Goal: Task Accomplishment & Management: Manage account settings

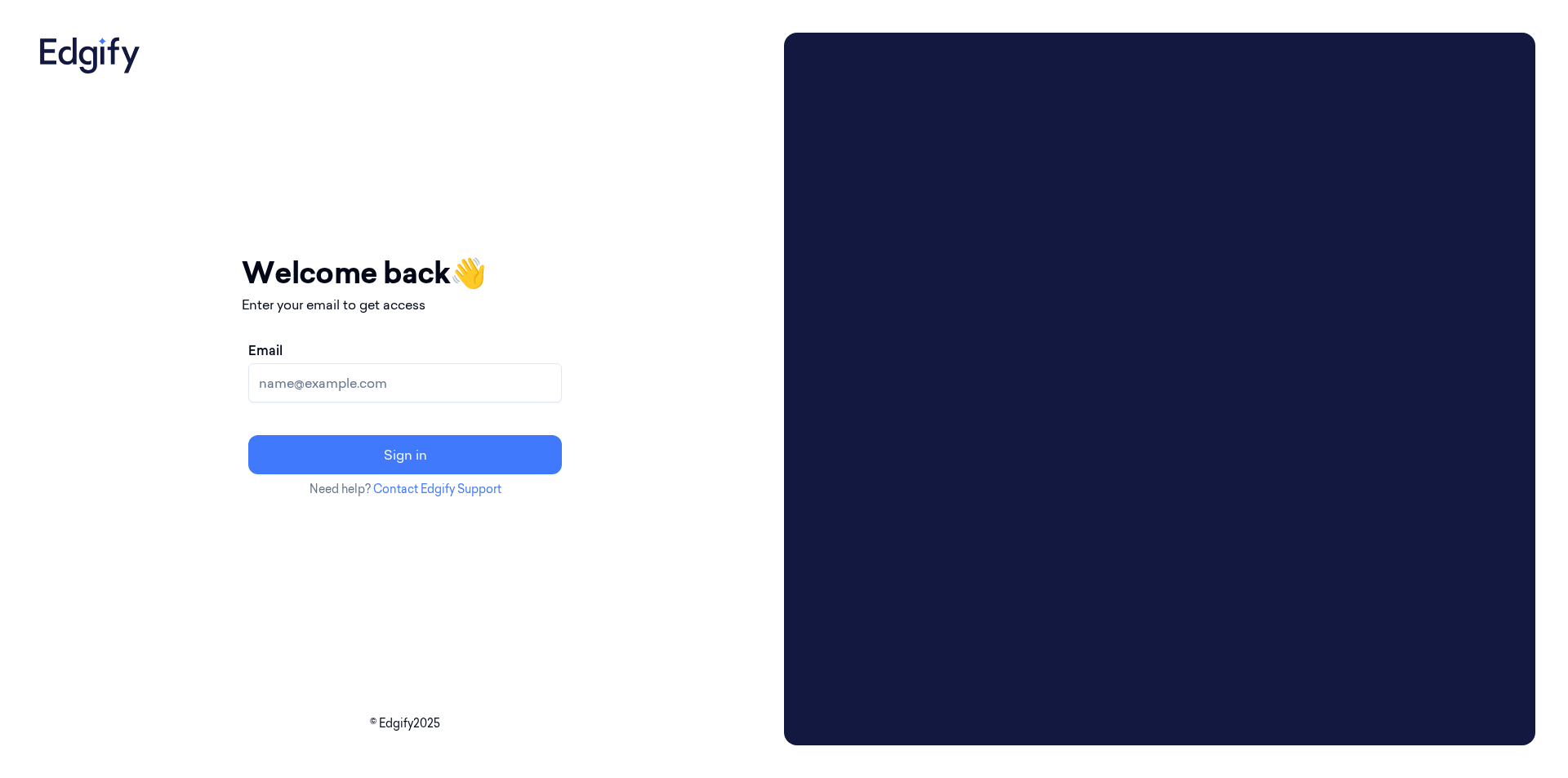
click at [334, 393] on input "Email" at bounding box center [405, 383] width 314 height 39
type input "[EMAIL_ADDRESS][DOMAIN_NAME]"
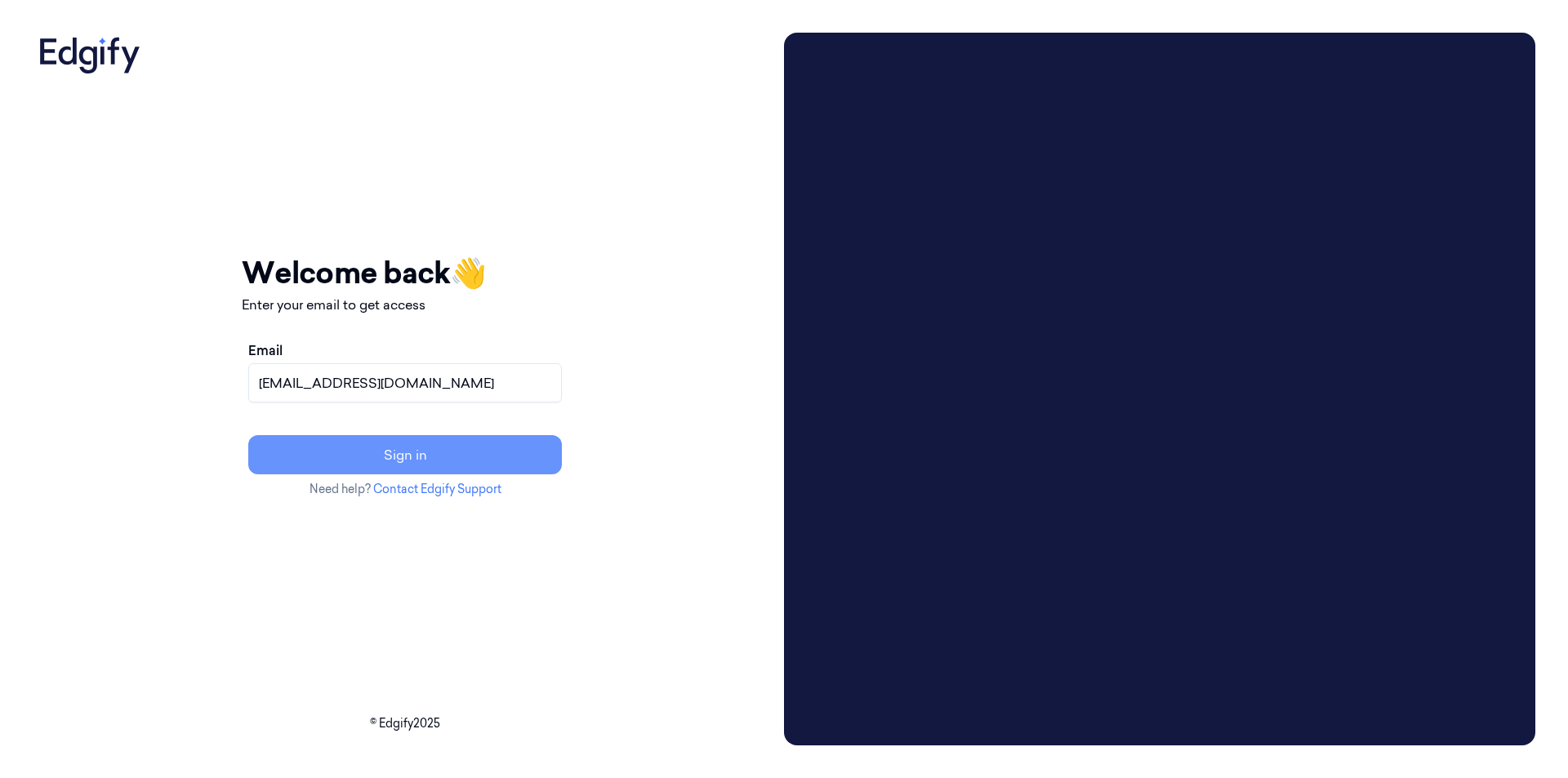
click at [445, 460] on button "Sign in" at bounding box center [405, 455] width 314 height 39
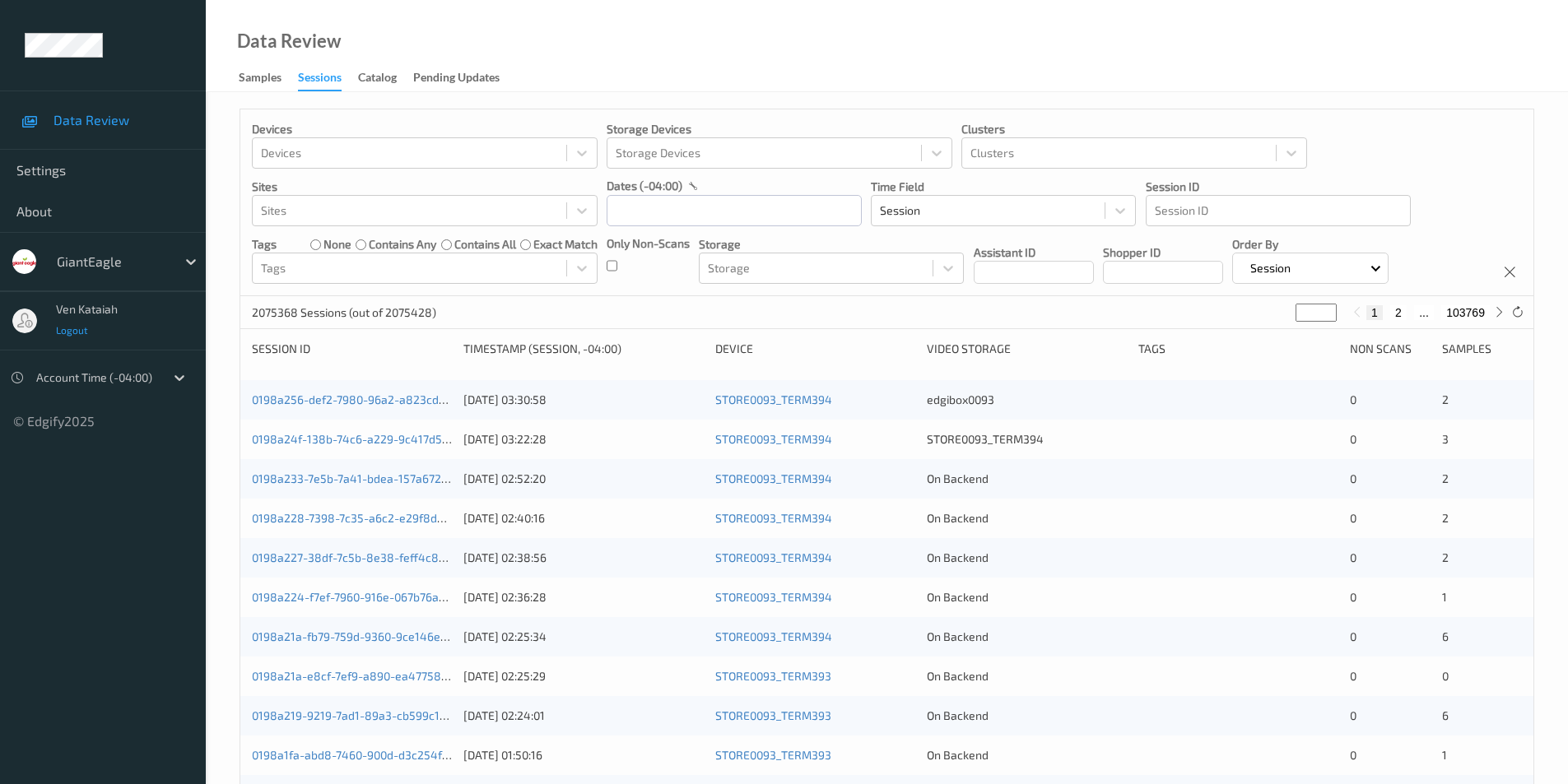
scroll to position [455, 0]
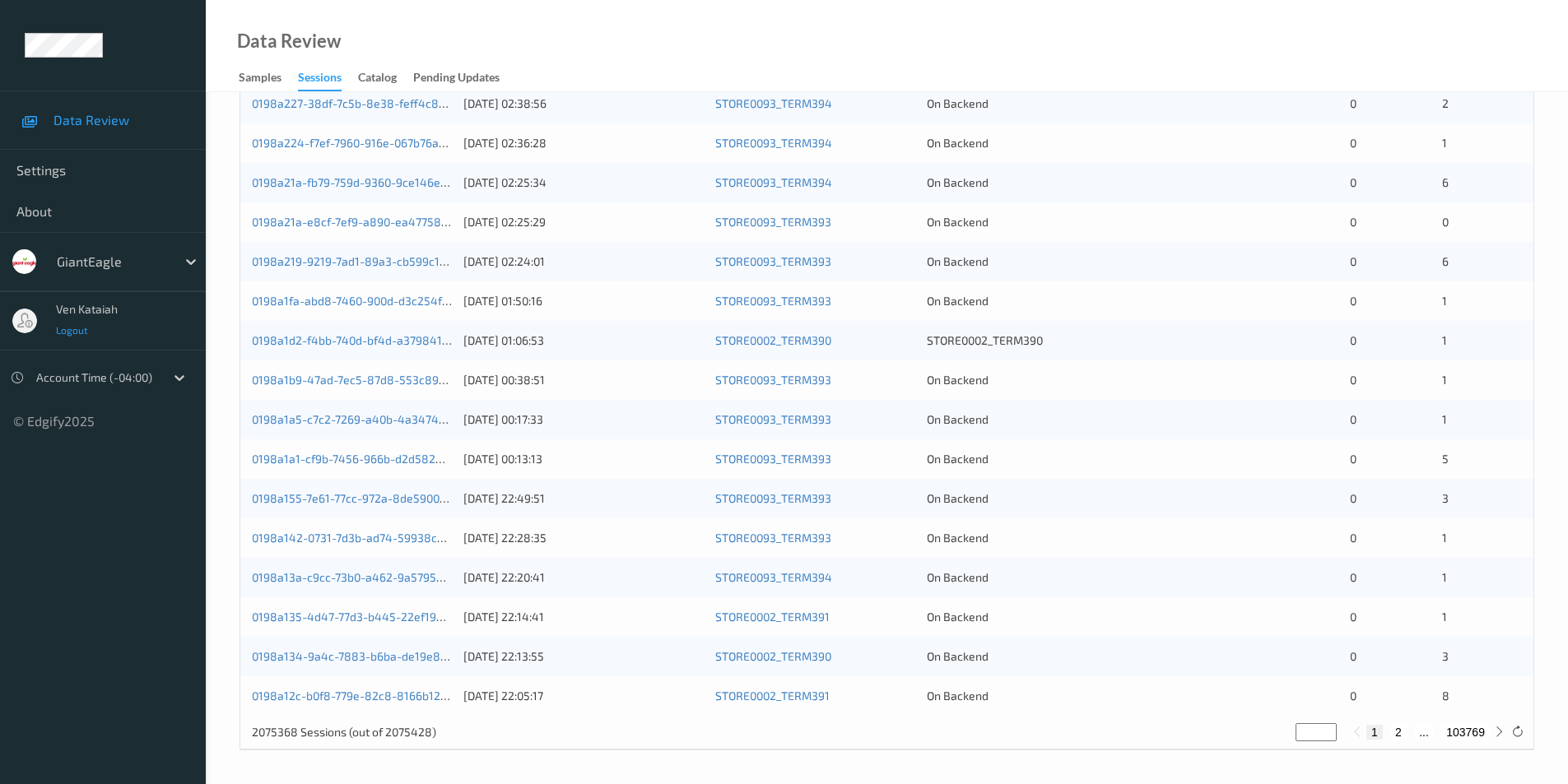
click at [74, 334] on span "Logout" at bounding box center [72, 330] width 33 height 11
